Goal: Task Accomplishment & Management: Manage account settings

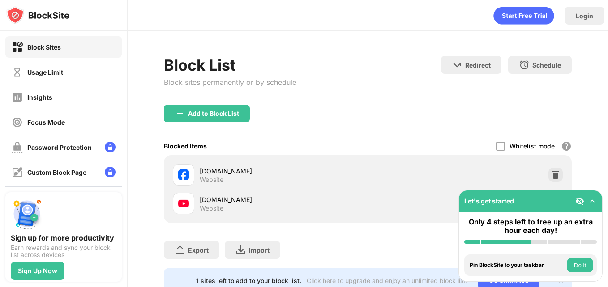
scroll to position [38, 0]
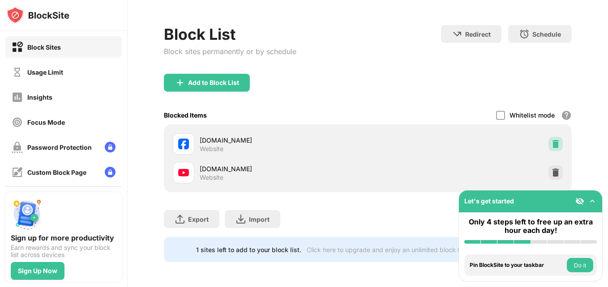
click at [551, 141] on img at bounding box center [555, 144] width 9 height 9
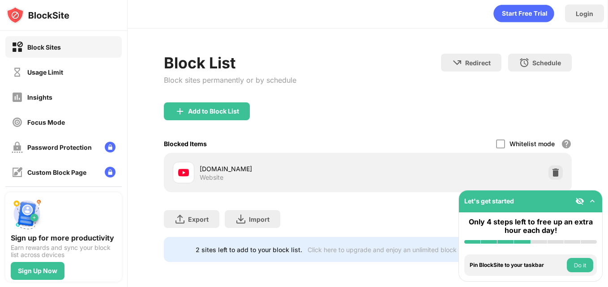
scroll to position [9, 0]
